Goal: Task Accomplishment & Management: Manage account settings

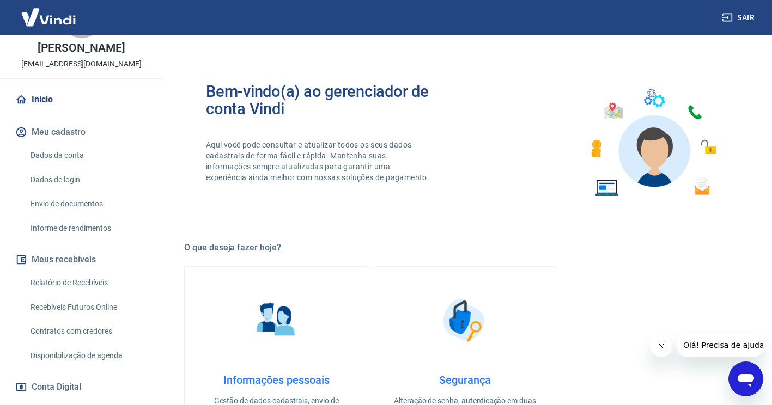
scroll to position [109, 0]
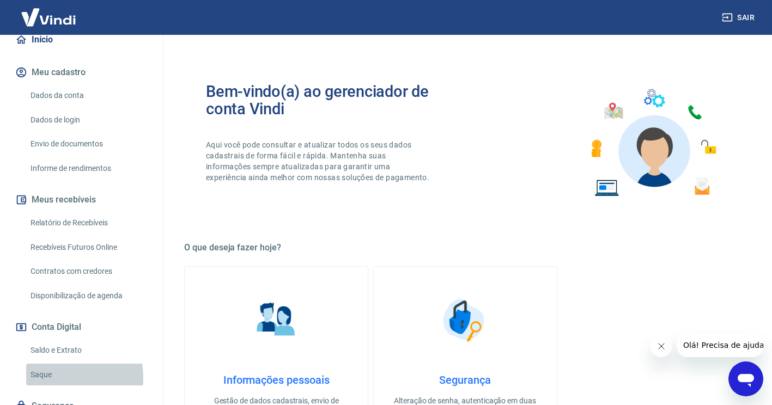
click at [50, 378] on link "Saque" at bounding box center [88, 375] width 124 height 22
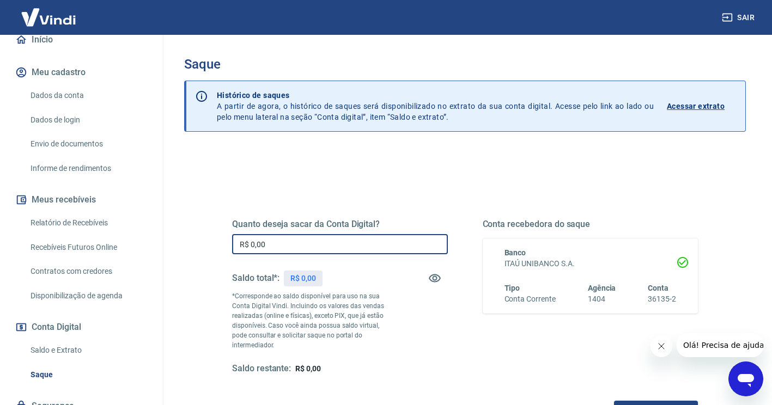
click at [306, 246] on input "R$ 0,00" at bounding box center [340, 244] width 216 height 20
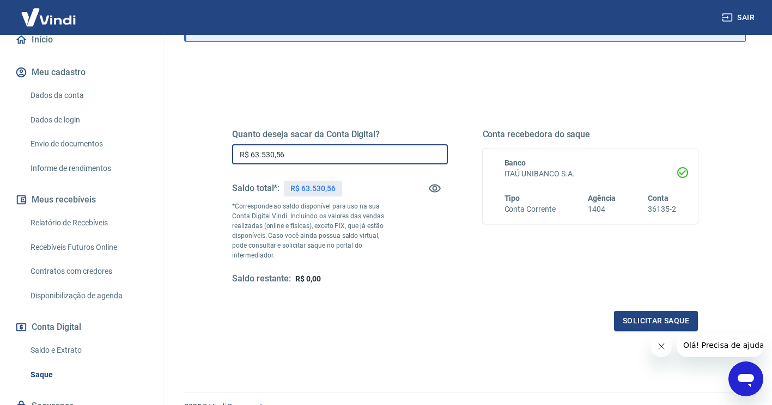
scroll to position [109, 0]
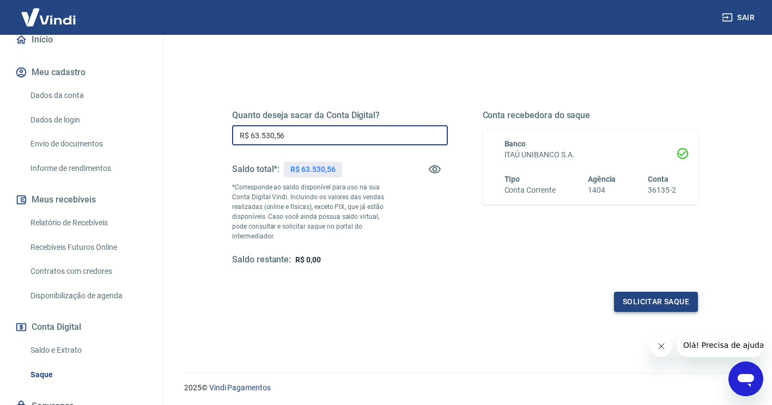
type input "R$ 63.530,56"
click at [630, 292] on button "Solicitar saque" at bounding box center [656, 302] width 84 height 20
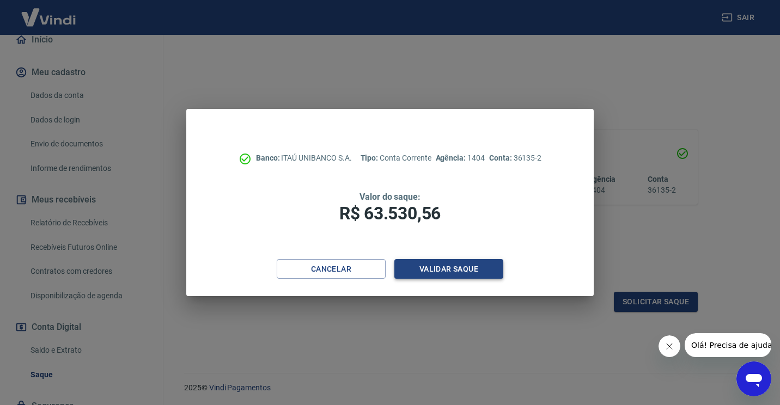
click at [460, 270] on button "Validar saque" at bounding box center [448, 269] width 109 height 20
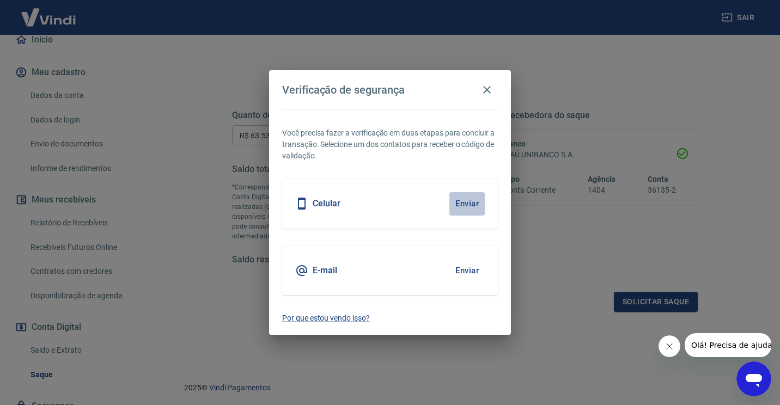
click at [471, 204] on button "Enviar" at bounding box center [466, 203] width 35 height 23
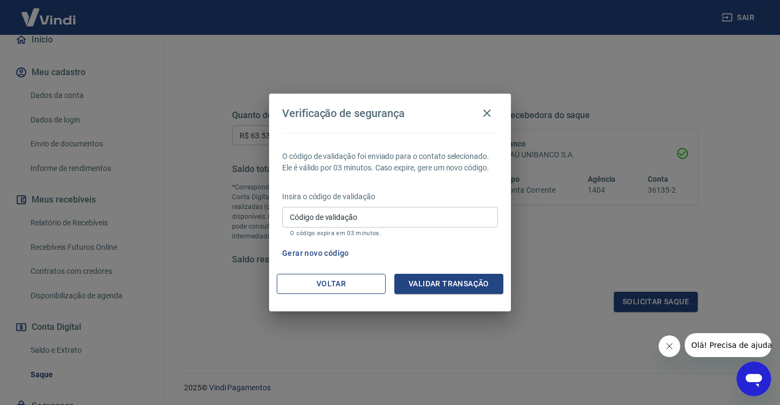
click at [363, 283] on button "Voltar" at bounding box center [331, 284] width 109 height 20
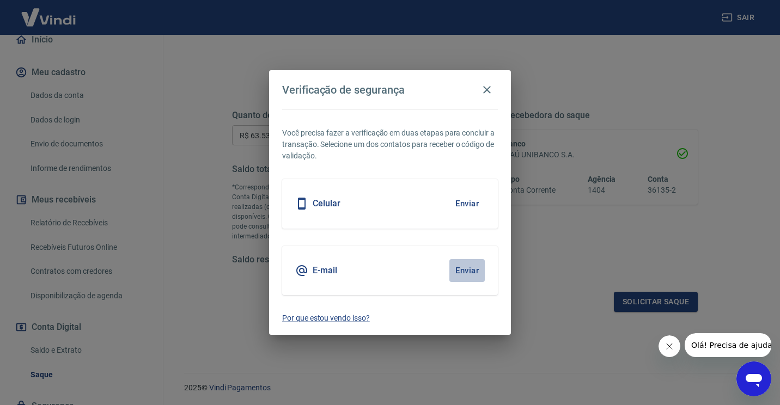
click at [469, 271] on button "Enviar" at bounding box center [466, 270] width 35 height 23
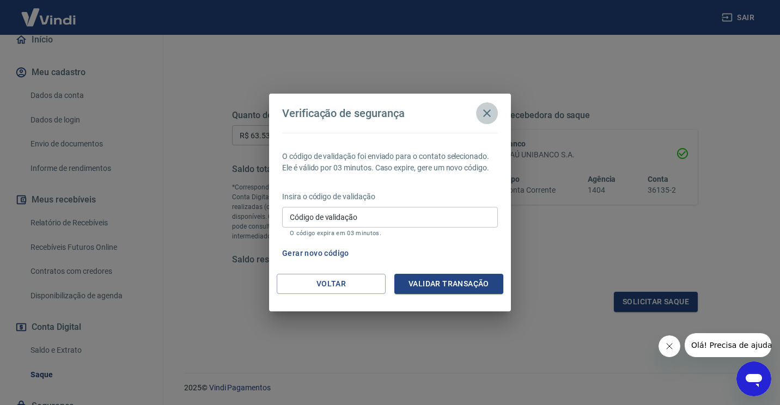
click at [492, 109] on icon "button" at bounding box center [486, 113] width 13 height 13
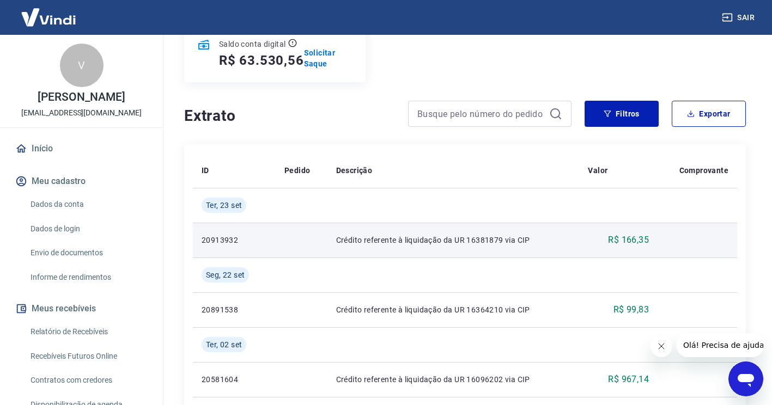
scroll to position [163, 0]
